Goal: Transaction & Acquisition: Download file/media

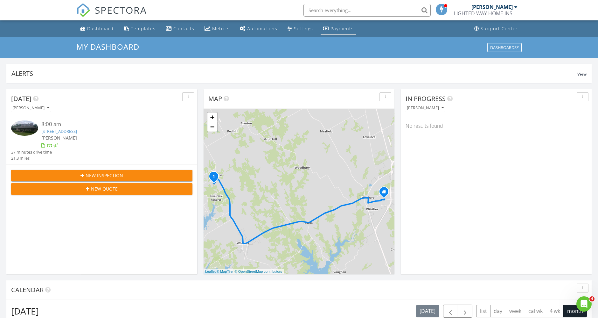
click at [335, 30] on div "Payments" at bounding box center [342, 28] width 23 height 6
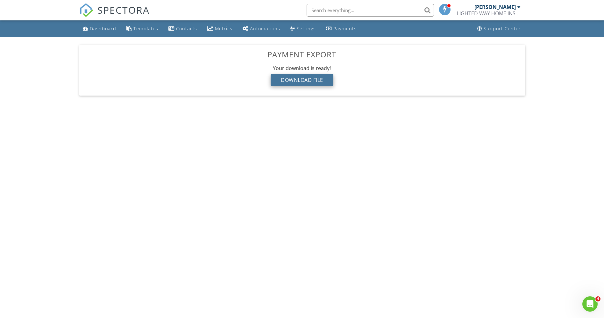
click at [302, 79] on div "Download File" at bounding box center [302, 79] width 63 height 11
drag, startPoint x: 106, startPoint y: 35, endPoint x: 106, endPoint y: 32, distance: 3.5
click at [106, 32] on li "Dashboard" at bounding box center [99, 28] width 41 height 17
click at [106, 32] on div "Dashboard" at bounding box center [103, 28] width 26 height 6
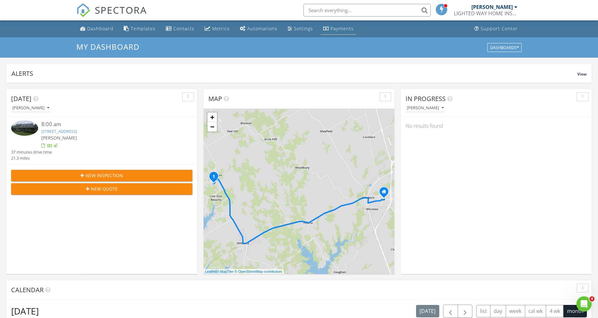
click at [335, 27] on div "Payments" at bounding box center [342, 28] width 23 height 6
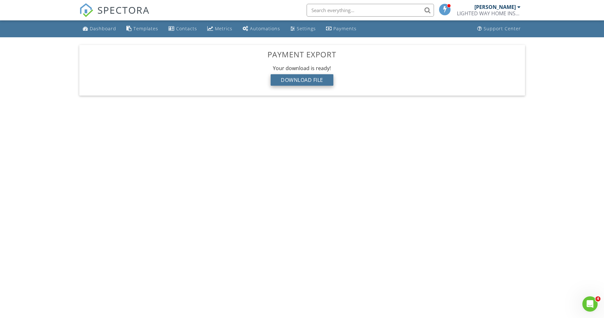
click at [312, 80] on div "Download File" at bounding box center [302, 79] width 63 height 11
